Goal: Task Accomplishment & Management: Manage account settings

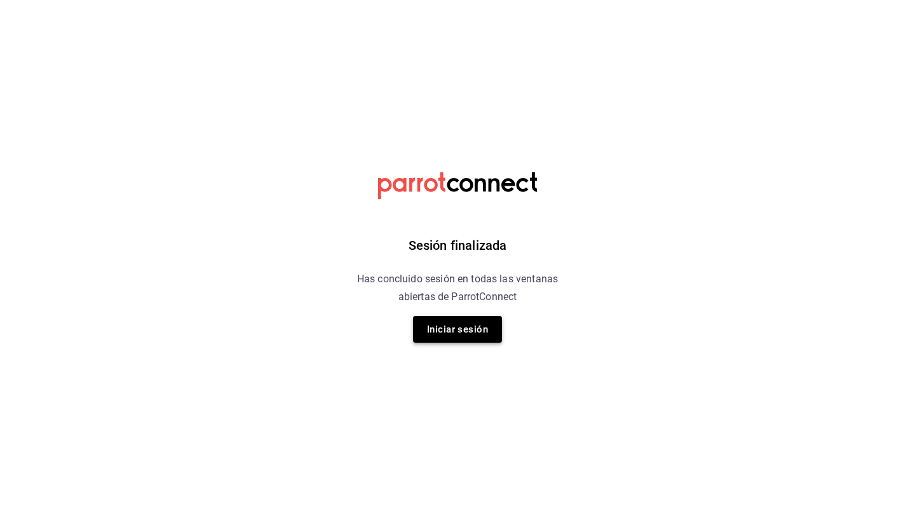
click at [463, 323] on button "Iniciar sesión" at bounding box center [457, 329] width 89 height 27
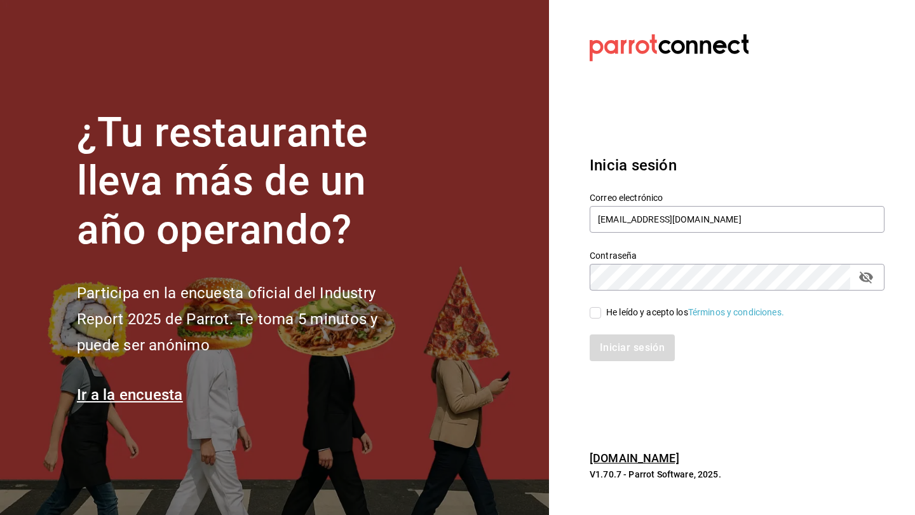
type input "[EMAIL_ADDRESS][DOMAIN_NAME]"
click at [574, 317] on input "He leído y acepto los Términos y condiciones." at bounding box center [595, 312] width 11 height 11
checkbox input "true"
click at [574, 350] on button "Iniciar sesión" at bounding box center [633, 347] width 86 height 27
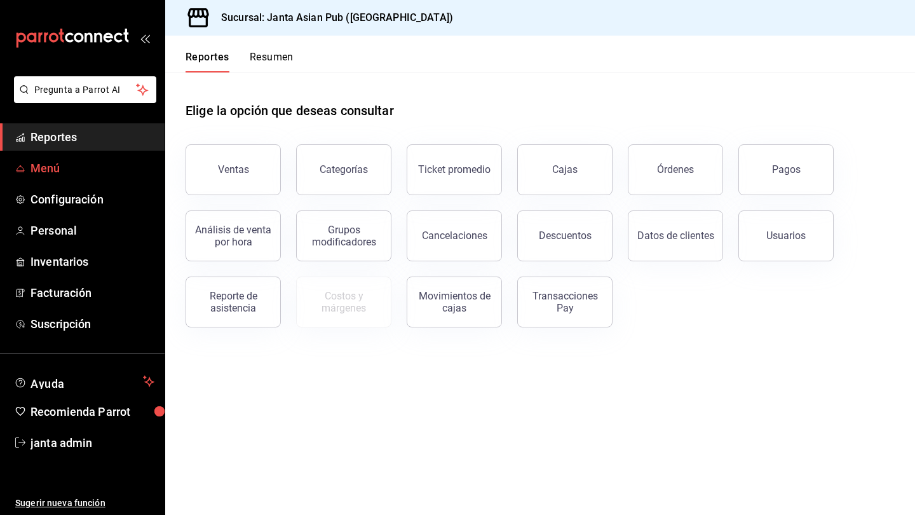
click at [48, 173] on span "Menú" at bounding box center [93, 168] width 124 height 17
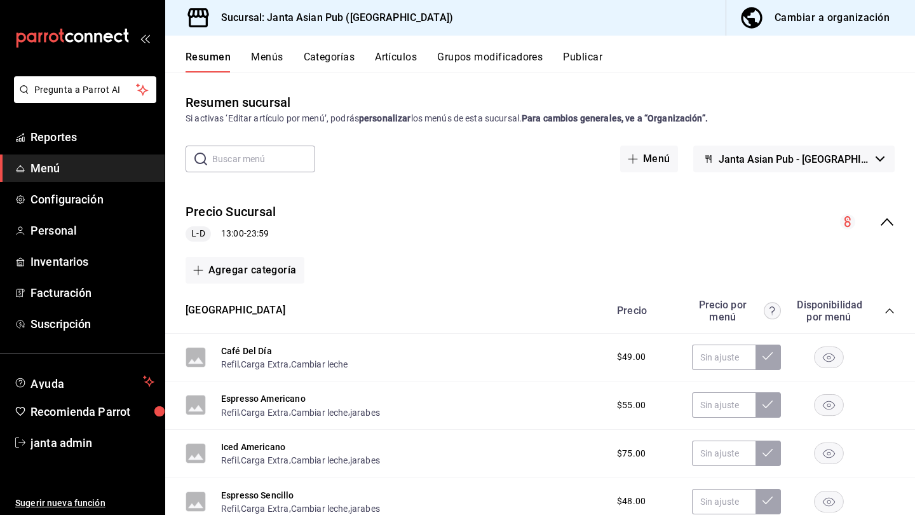
click at [800, 27] on button "Cambiar a organización" at bounding box center [815, 18] width 179 height 36
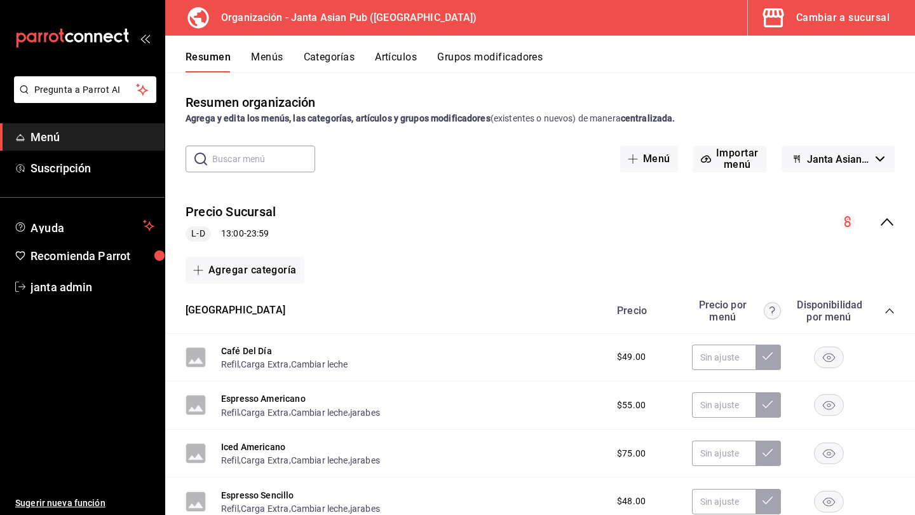
click at [404, 62] on button "Artículos" at bounding box center [396, 62] width 42 height 22
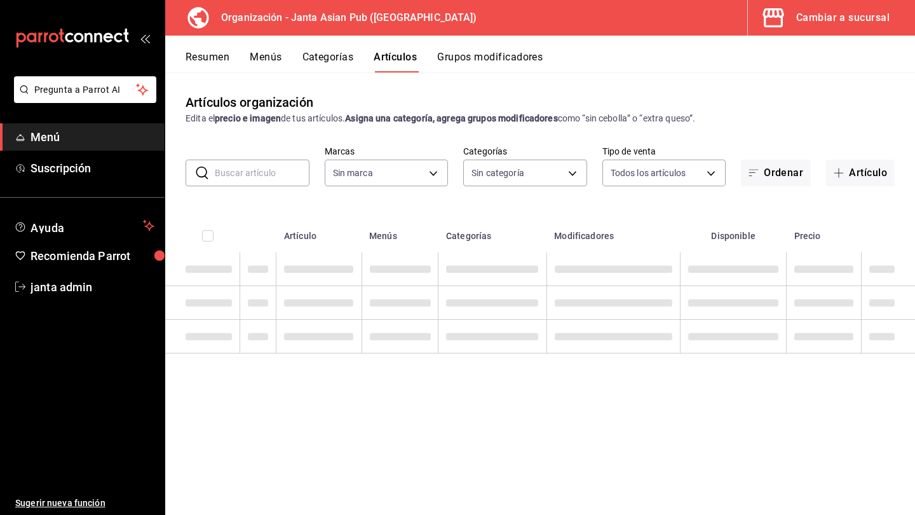
type input "62a9cc13-91a4-48c6-ab20-90032d514fa5"
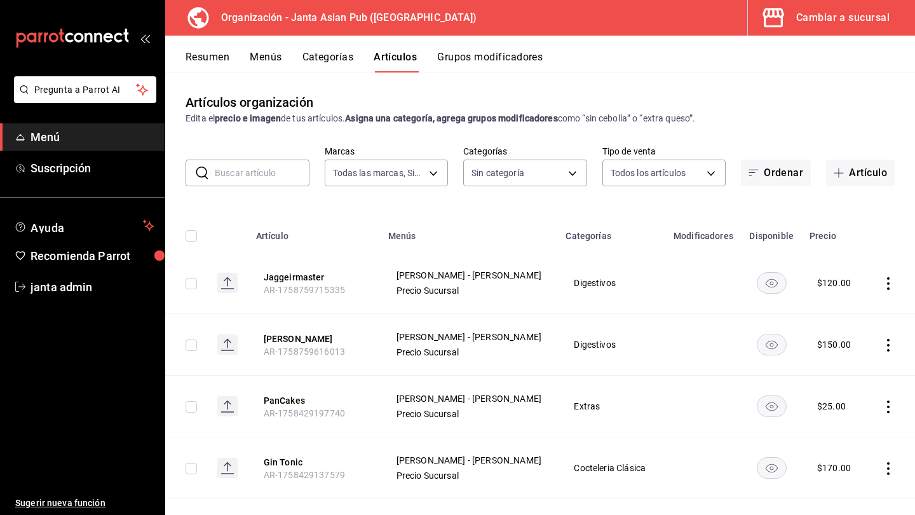
type input "00568646-d85c-46fa-874e-40f5e8c3bdbf,6b0bb465-9b96-46ca-b176-4914ee426716,fbb02…"
click at [857, 177] on button "Artículo" at bounding box center [860, 173] width 69 height 27
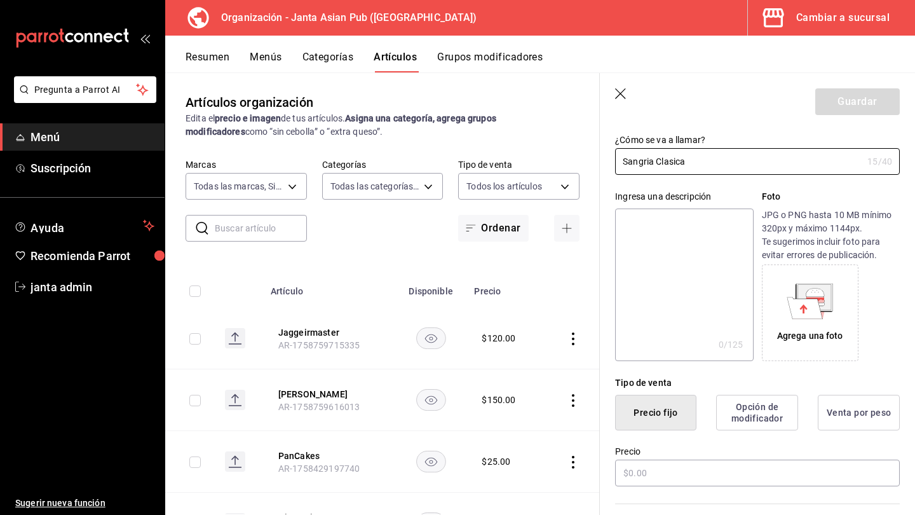
scroll to position [71, 0]
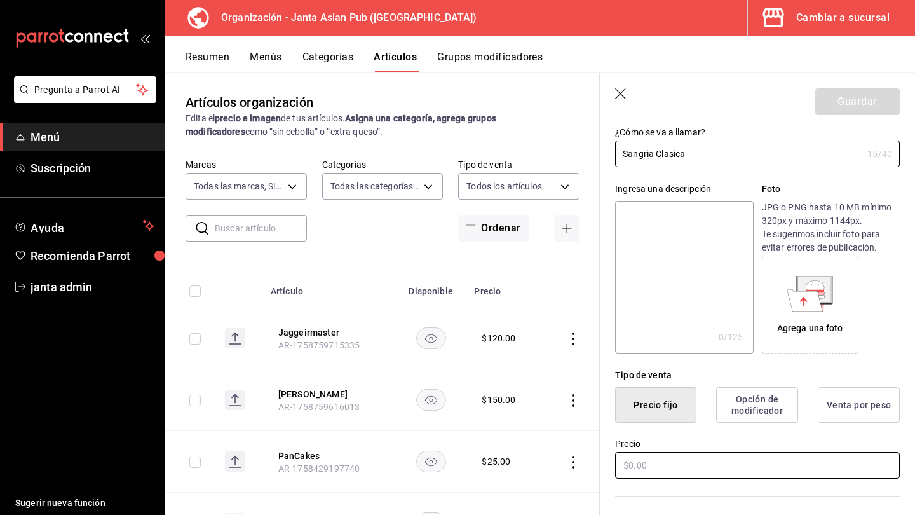
type input "Sangria Clasica"
click at [633, 463] on input "text" at bounding box center [757, 465] width 285 height 27
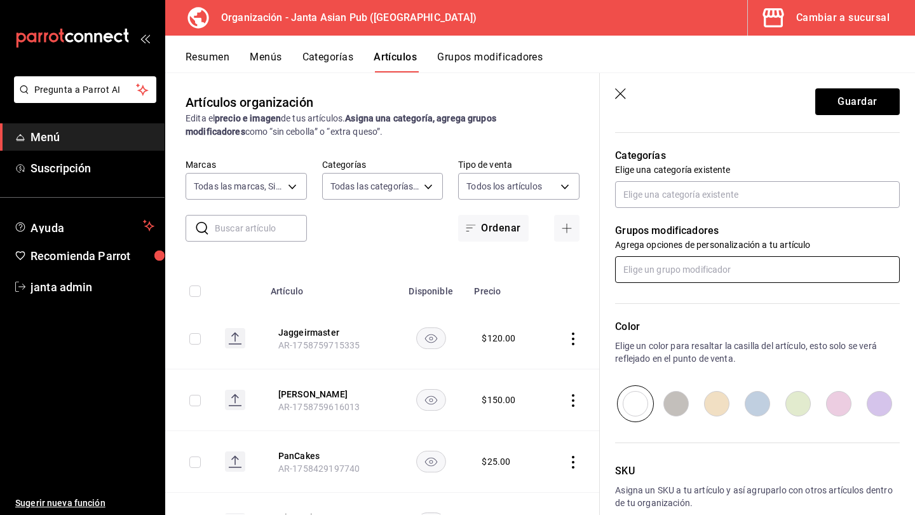
scroll to position [424, 0]
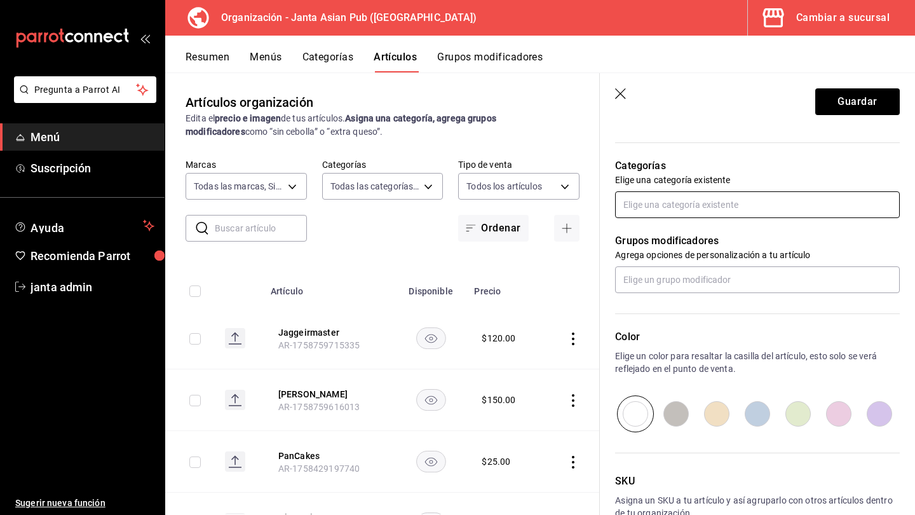
type input "$150.00"
click at [674, 210] on input "text" at bounding box center [757, 204] width 285 height 27
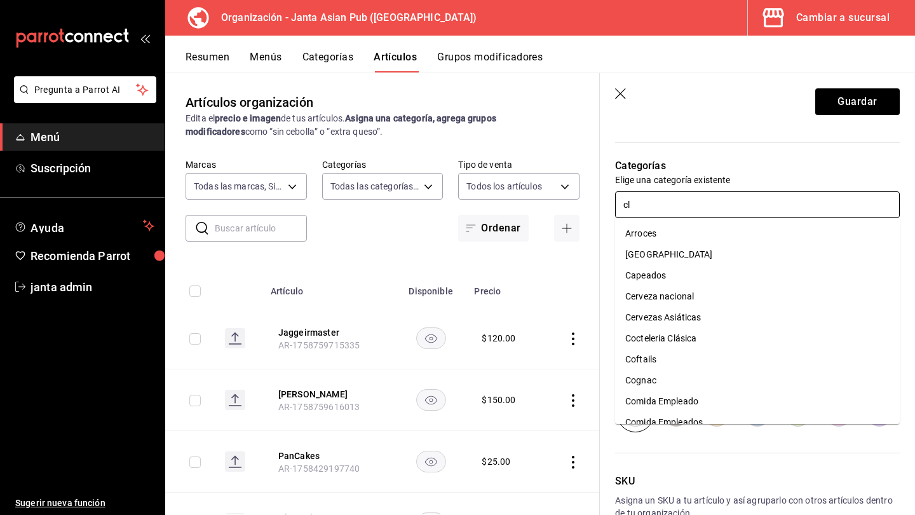
type input "cla"
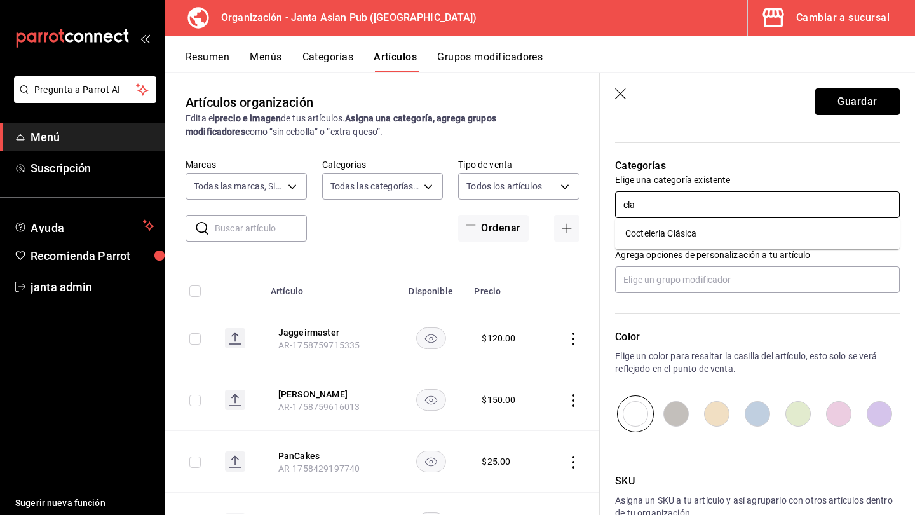
click at [688, 238] on li "Cocteleria Clásica" at bounding box center [757, 233] width 285 height 21
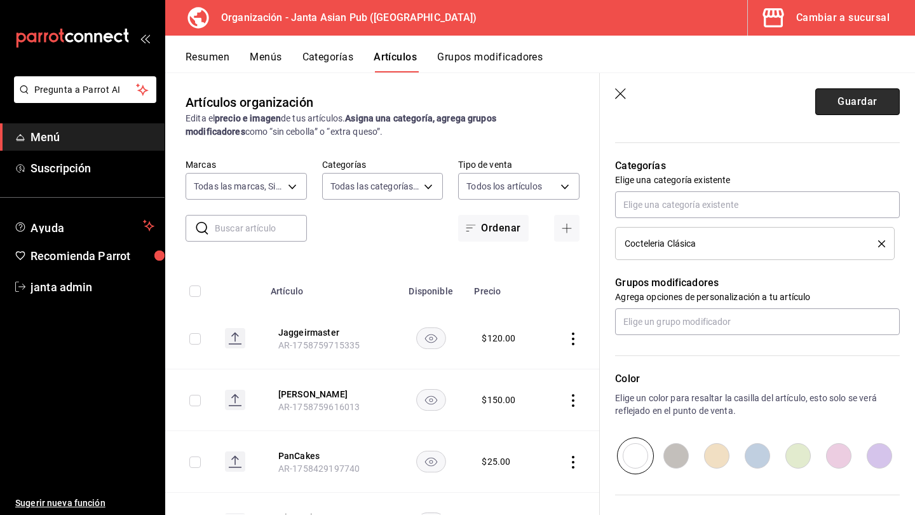
click at [865, 102] on button "Guardar" at bounding box center [857, 101] width 85 height 27
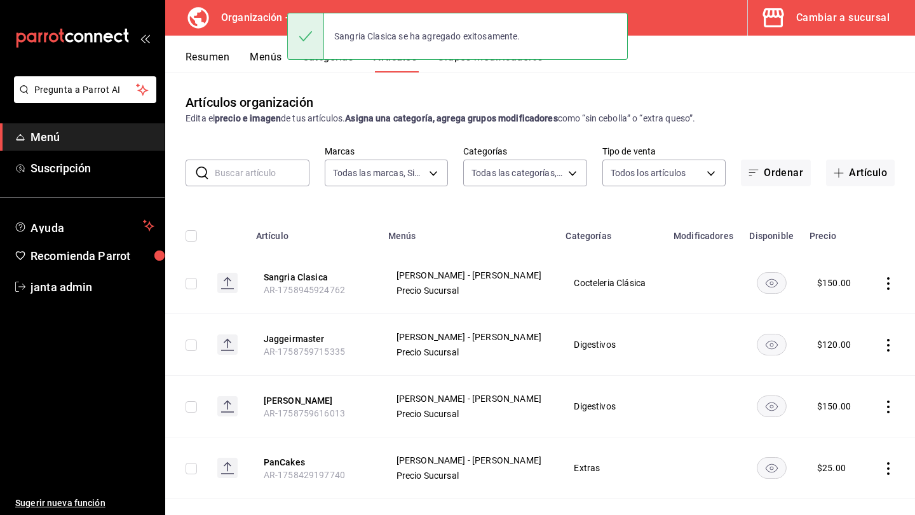
click at [268, 58] on button "Menús" at bounding box center [266, 62] width 32 height 22
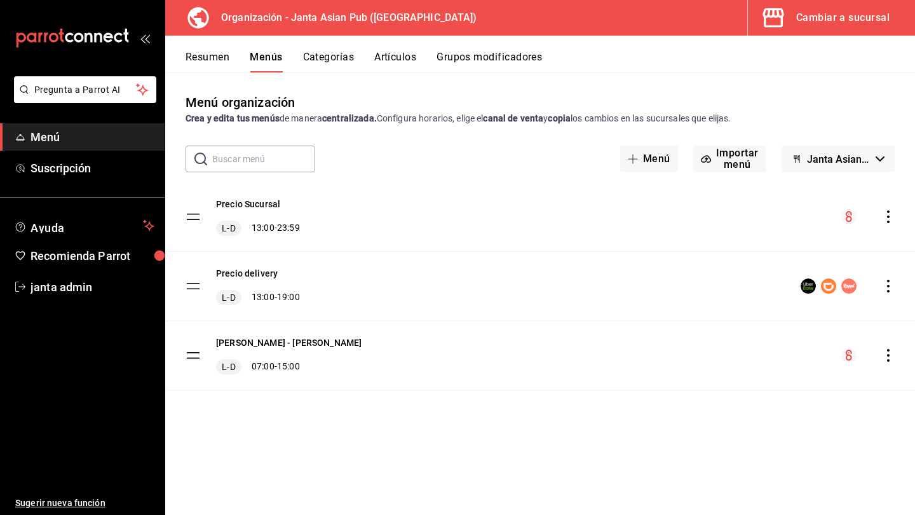
click at [892, 215] on icon "actions" at bounding box center [888, 216] width 13 height 13
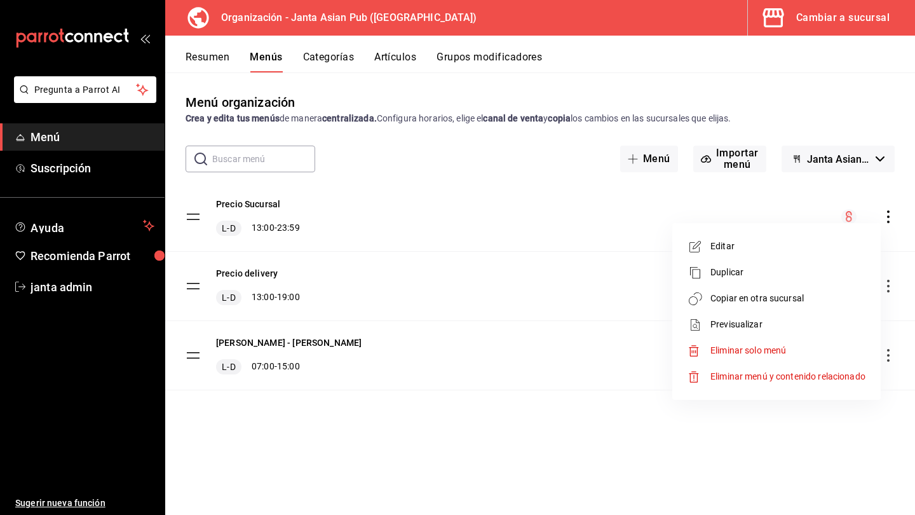
click at [785, 307] on li "Copiar en otra sucursal" at bounding box center [776, 298] width 198 height 26
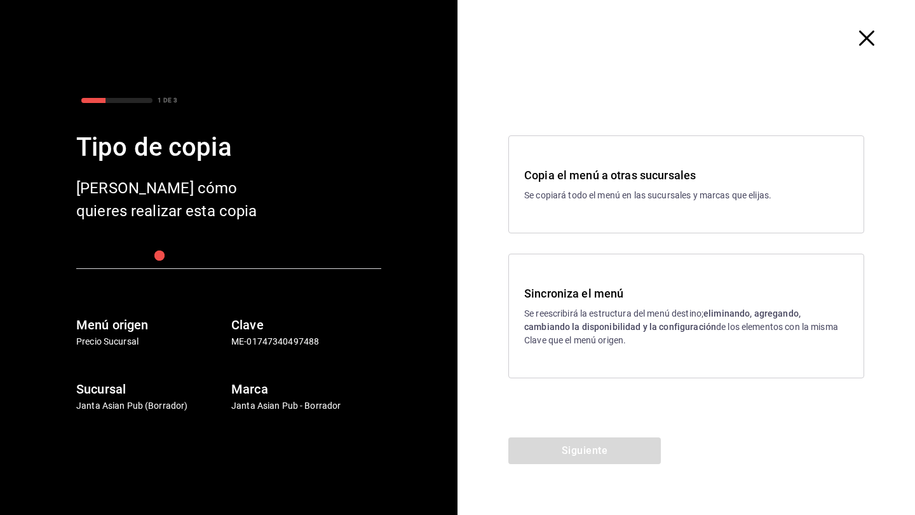
click at [658, 312] on p "Se reescribirá la estructura del menú destino; eliminando, agregando, cambiando…" at bounding box center [686, 327] width 324 height 40
click at [624, 457] on button "Siguiente" at bounding box center [584, 450] width 153 height 27
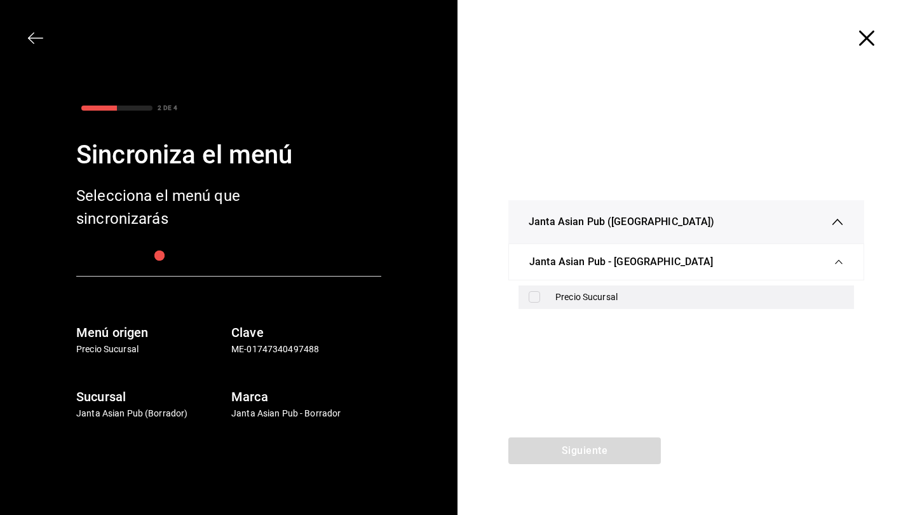
click at [615, 304] on div "Precio Sucursal" at bounding box center [687, 297] width 336 height 24
checkbox input "true"
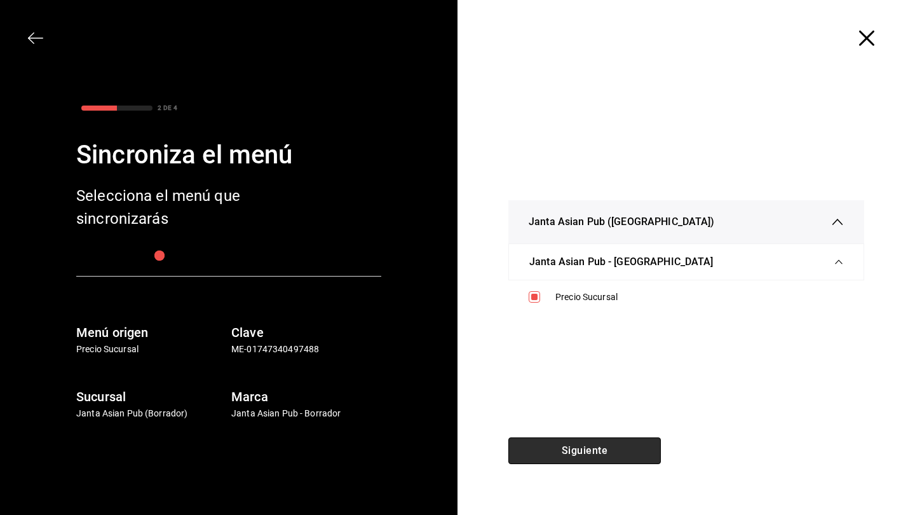
click at [627, 449] on button "Siguiente" at bounding box center [584, 450] width 153 height 27
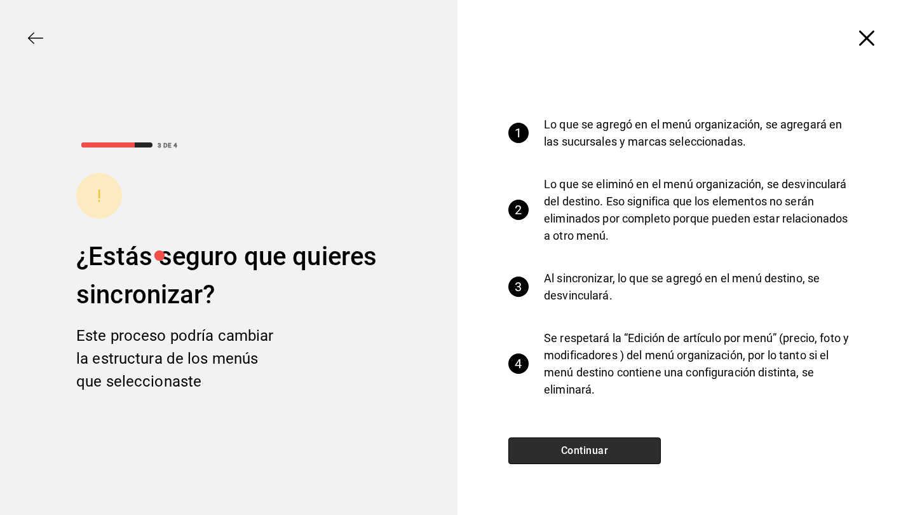
click at [627, 449] on button "Continuar" at bounding box center [584, 450] width 153 height 27
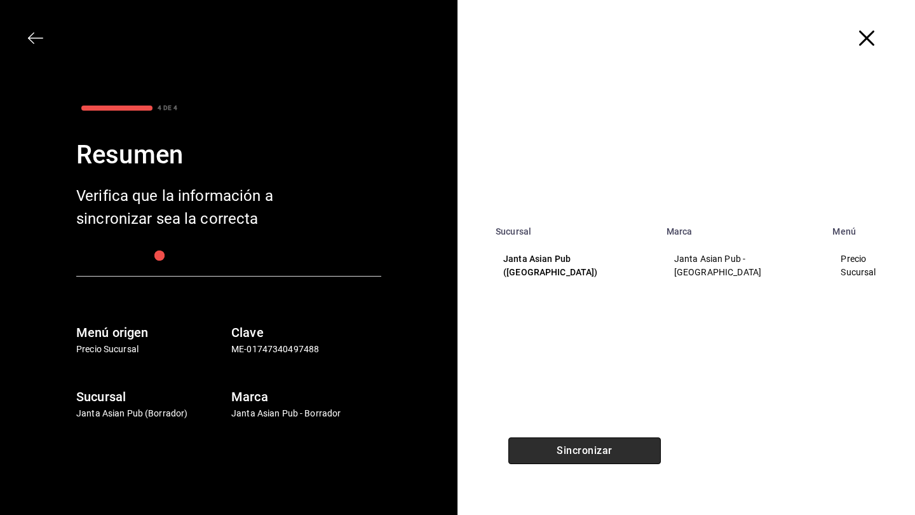
click at [627, 449] on button "Sincronizar" at bounding box center [584, 450] width 153 height 27
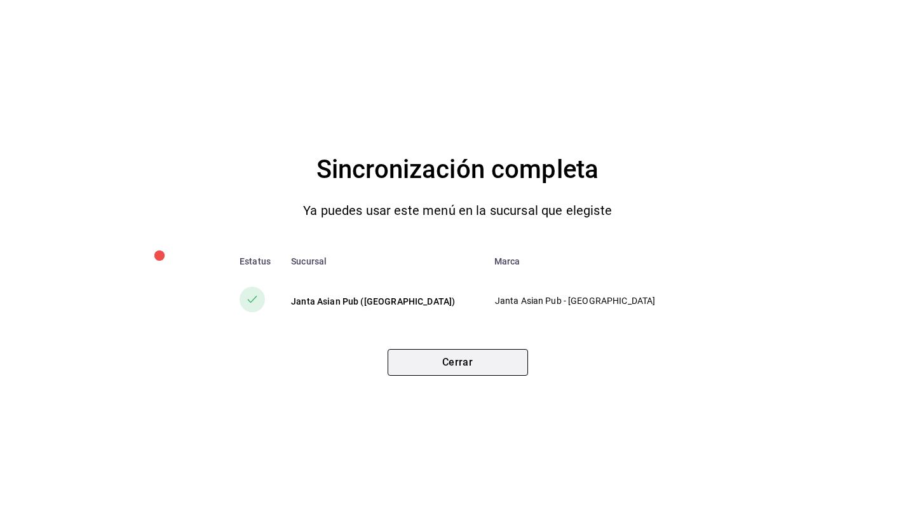
click at [483, 360] on button "Cerrar" at bounding box center [458, 362] width 140 height 27
